Goal: Task Accomplishment & Management: Manage account settings

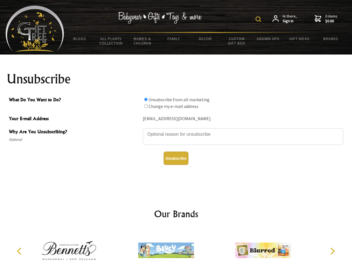
click at [259, 19] on img at bounding box center [258, 19] width 6 height 6
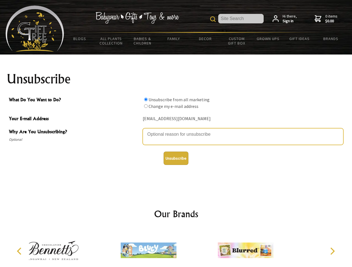
click at [176, 130] on textarea "Why Are You Unsubscribing?" at bounding box center [243, 136] width 201 height 17
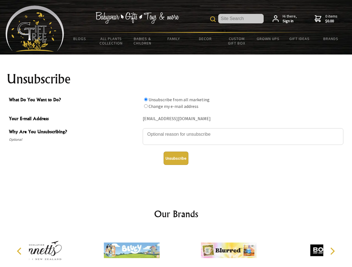
click at [146, 99] on input "What Do You Want to Do?" at bounding box center [146, 100] width 4 height 4
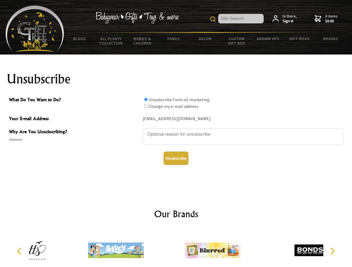
click at [146, 106] on input "What Do You Want to Do?" at bounding box center [146, 106] width 4 height 4
click at [176, 159] on button "Unsubscribe" at bounding box center [176, 158] width 25 height 13
radio input "true"
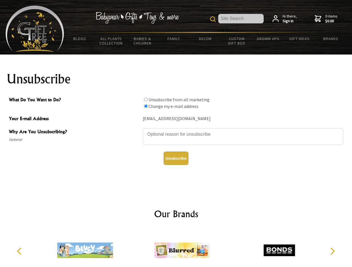
click at [20, 252] on icon "Previous" at bounding box center [19, 251] width 7 height 7
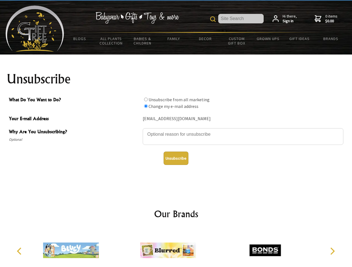
click at [332, 252] on icon "Next" at bounding box center [331, 251] width 7 height 7
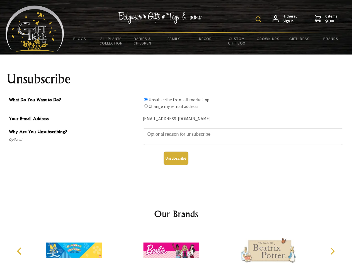
click at [259, 19] on img at bounding box center [258, 19] width 6 height 6
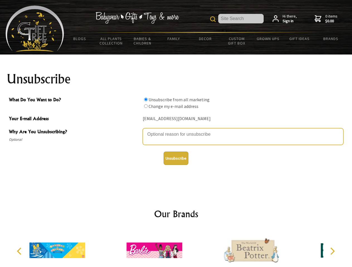
click at [176, 130] on textarea "Why Are You Unsubscribing?" at bounding box center [243, 136] width 201 height 17
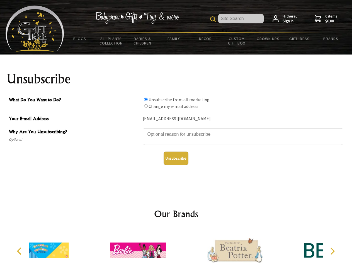
click at [146, 99] on input "What Do You Want to Do?" at bounding box center [146, 100] width 4 height 4
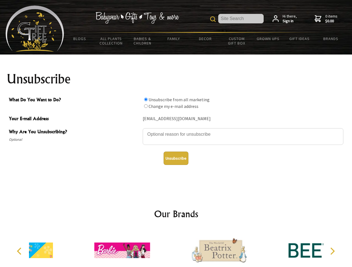
click at [146, 106] on input "What Do You Want to Do?" at bounding box center [146, 106] width 4 height 4
radio input "true"
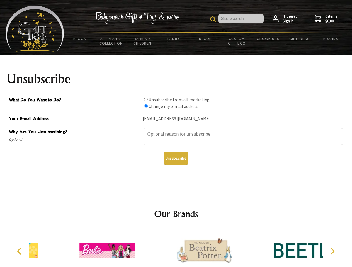
click at [176, 159] on button "Unsubscribe" at bounding box center [176, 158] width 25 height 13
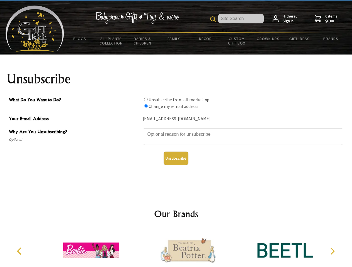
click at [20, 252] on icon "Previous" at bounding box center [19, 251] width 7 height 7
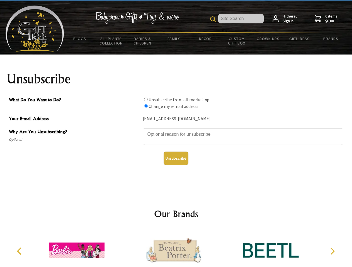
click at [332, 252] on icon "Next" at bounding box center [331, 251] width 7 height 7
